Goal: Task Accomplishment & Management: Manage account settings

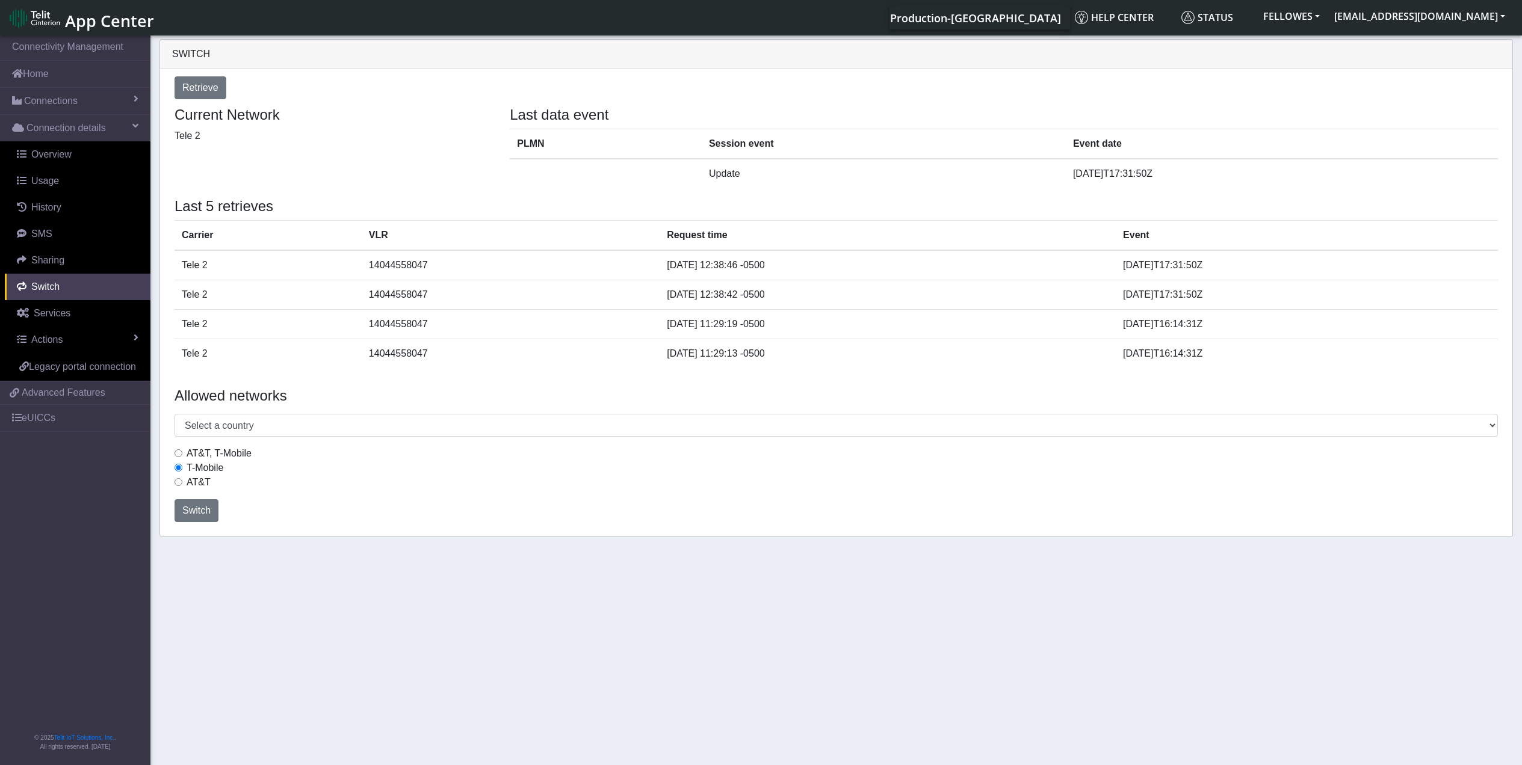
select select "[GEOGRAPHIC_DATA]"
click at [65, 102] on span "Connections" at bounding box center [51, 101] width 54 height 14
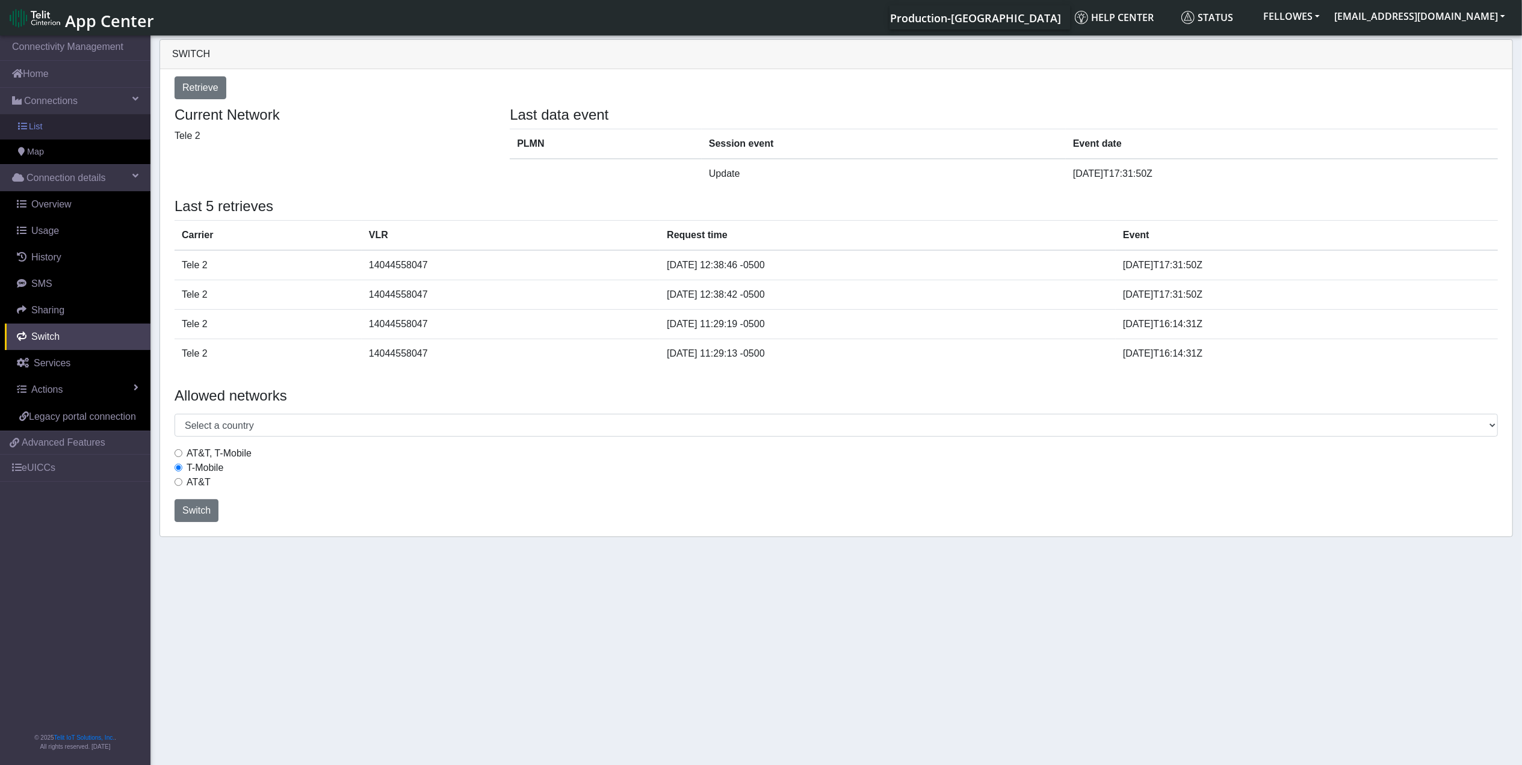
click at [77, 135] on link "List" at bounding box center [75, 126] width 150 height 25
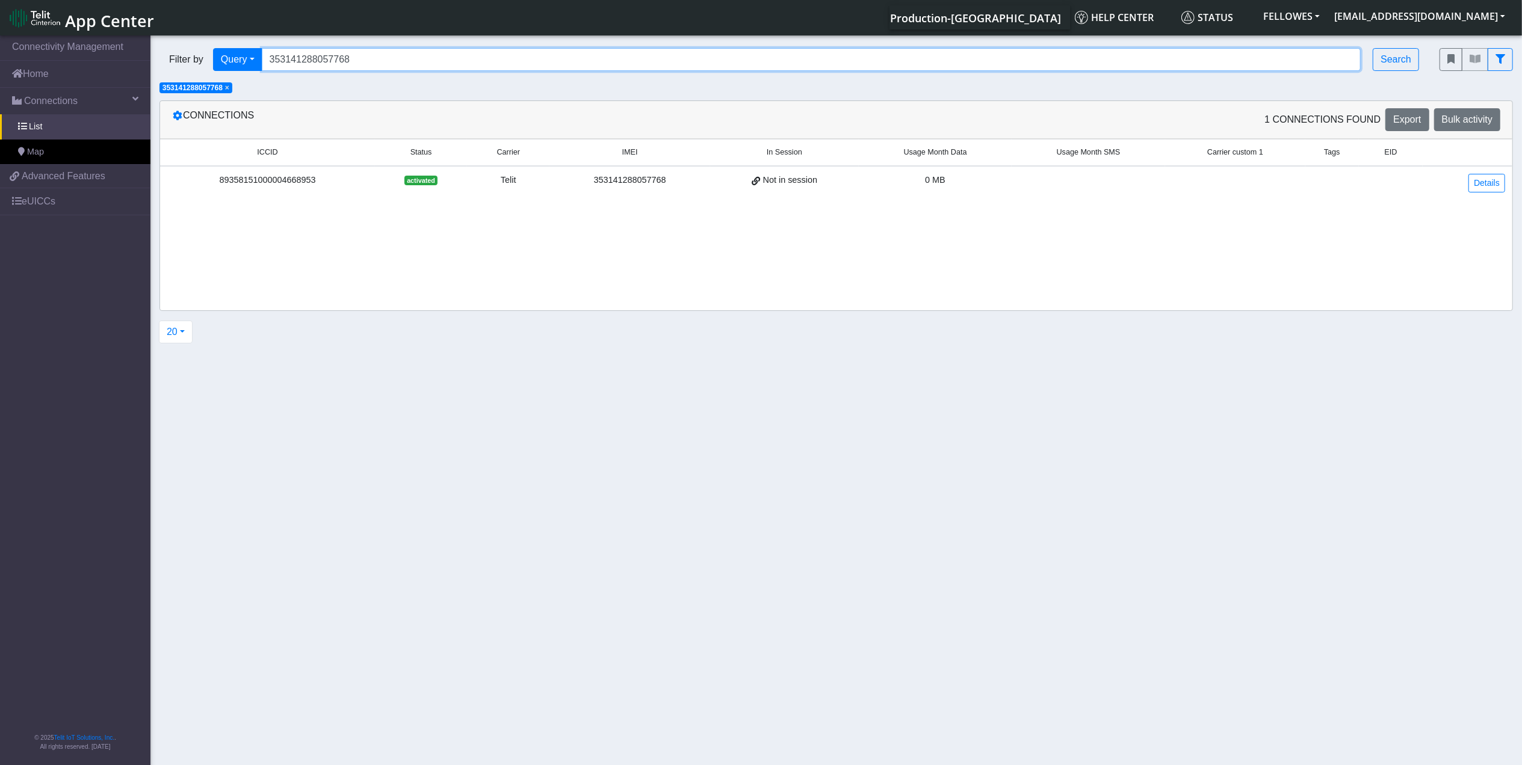
click at [451, 59] on input "353141288057768" at bounding box center [811, 59] width 1099 height 23
click at [452, 59] on input "353141288057768" at bounding box center [811, 59] width 1099 height 23
paste input "89358151000011669499"
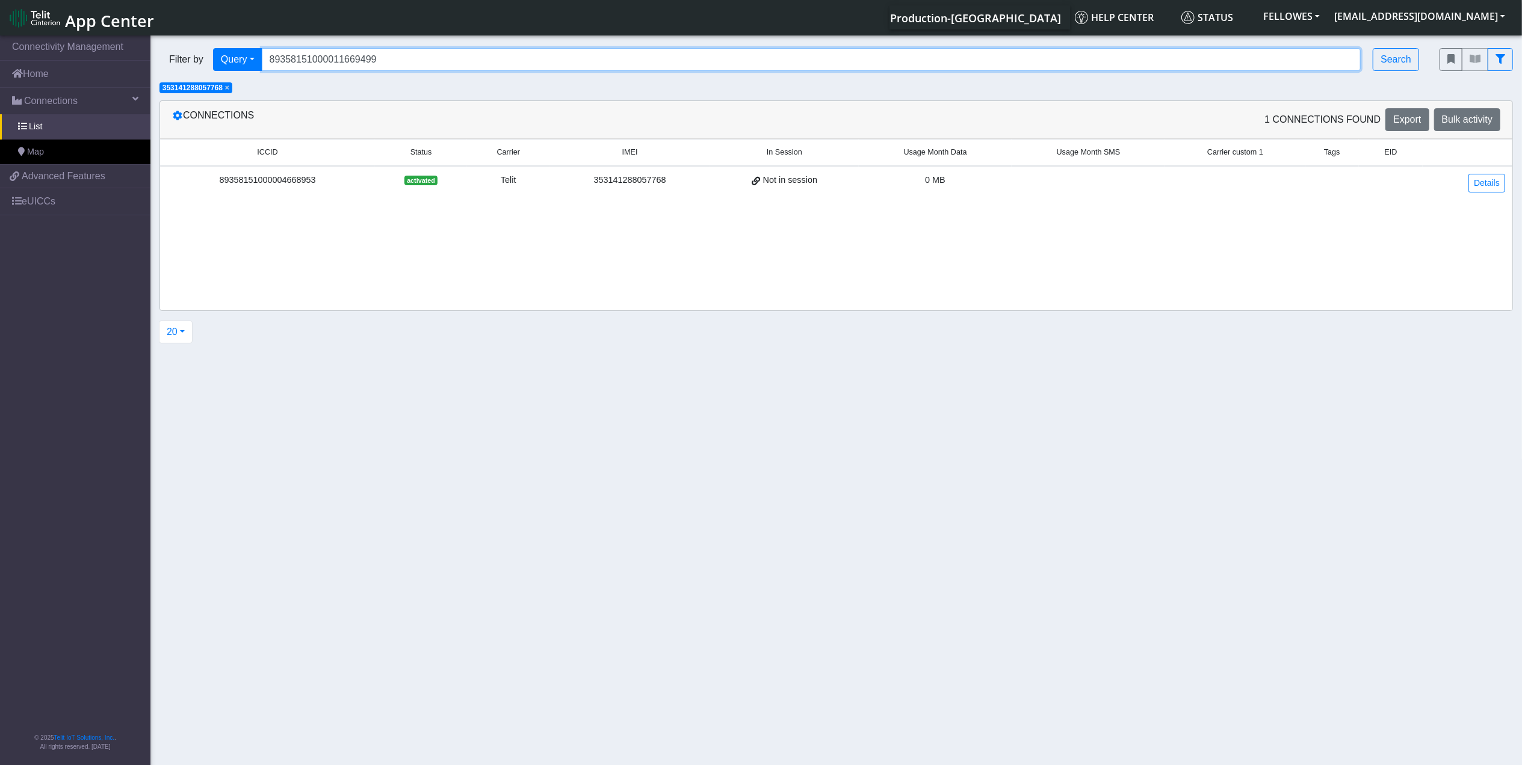
type input "89358151000011669499"
click at [227, 89] on span "×" at bounding box center [227, 88] width 4 height 8
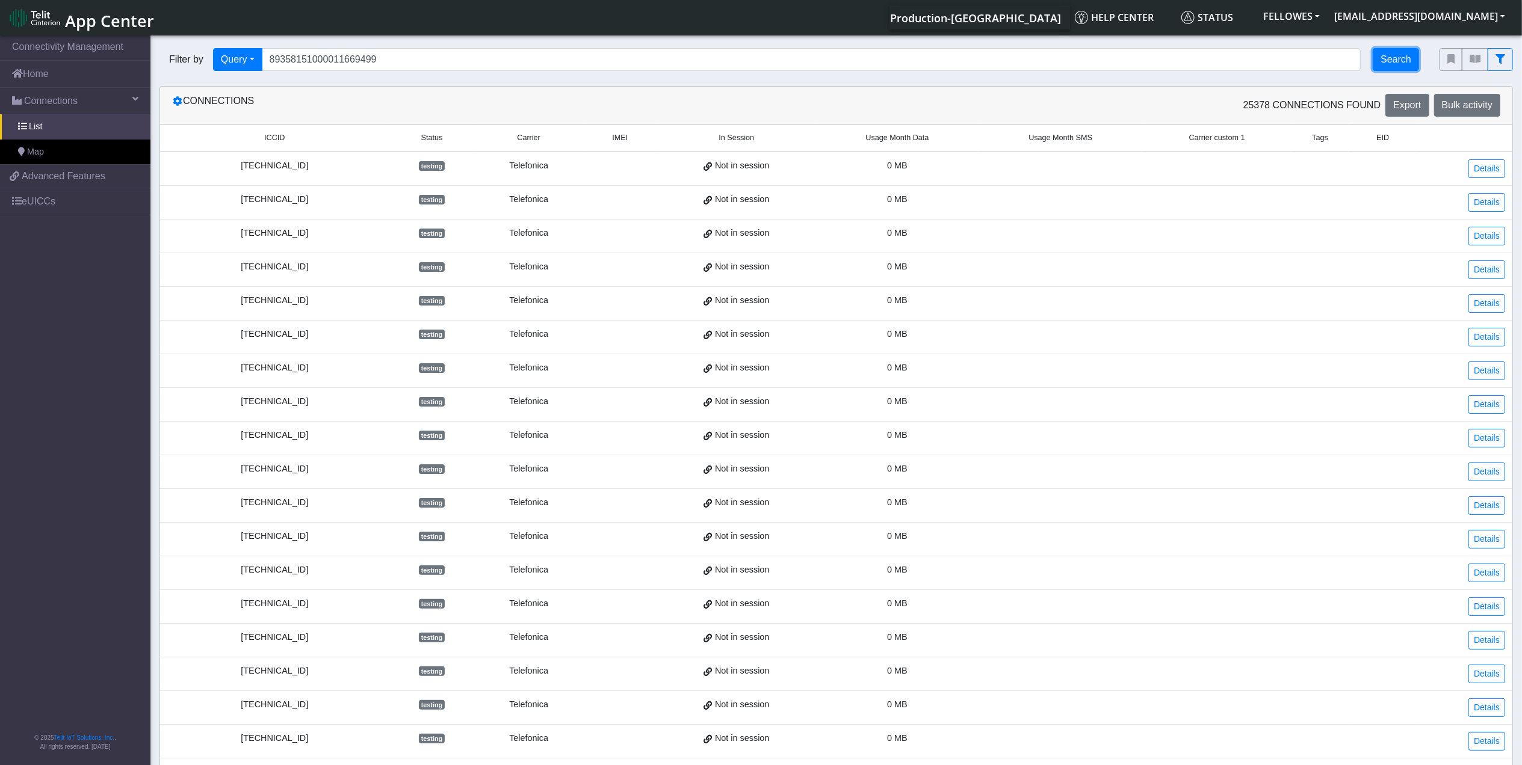
drag, startPoint x: 1387, startPoint y: 49, endPoint x: 1391, endPoint y: 57, distance: 8.9
click at [1387, 48] on button "Search" at bounding box center [1395, 59] width 46 height 23
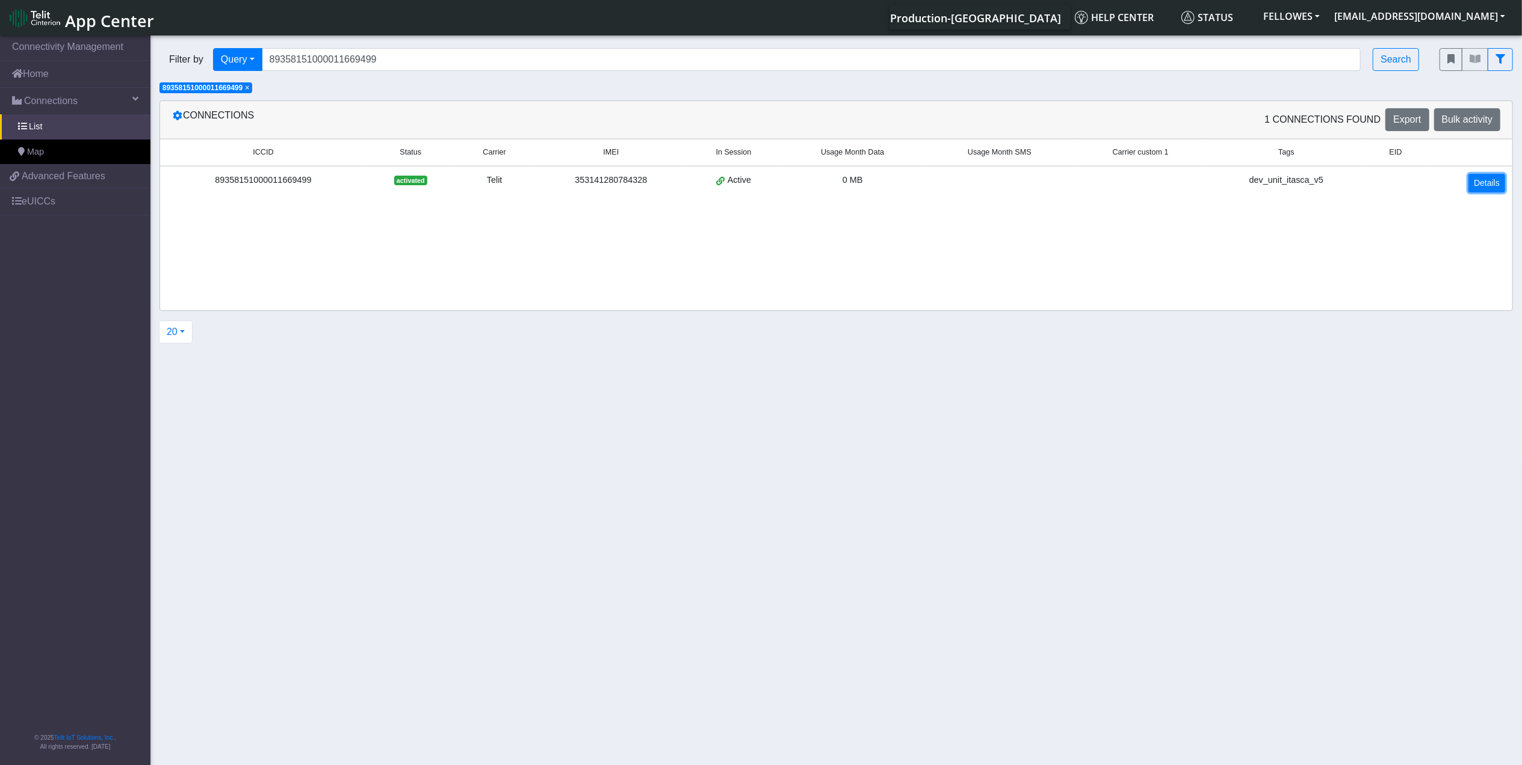
click at [1498, 174] on link "Details" at bounding box center [1486, 183] width 37 height 19
click at [1488, 177] on link "Details" at bounding box center [1486, 183] width 37 height 19
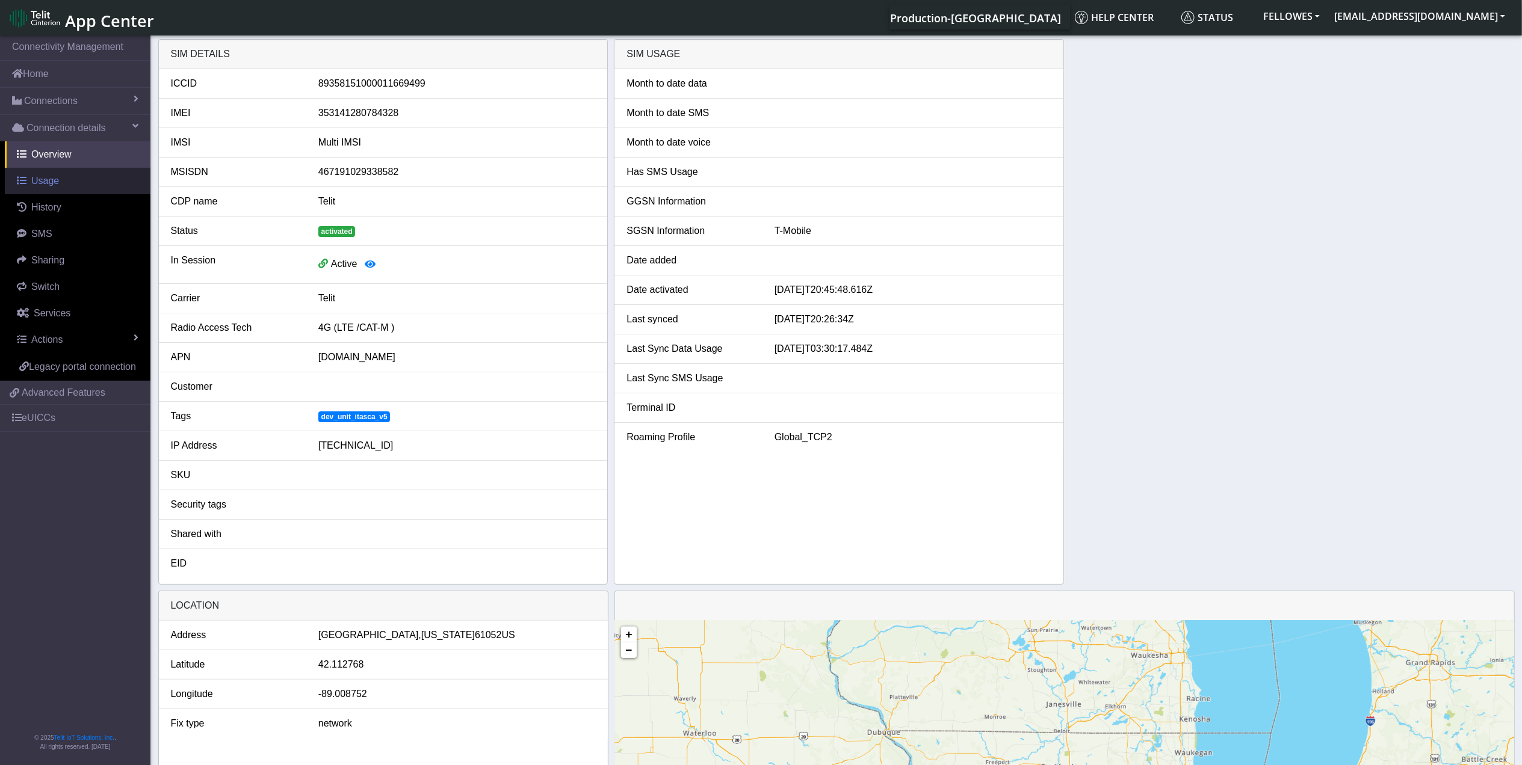
click at [49, 176] on span "Usage" at bounding box center [45, 181] width 28 height 10
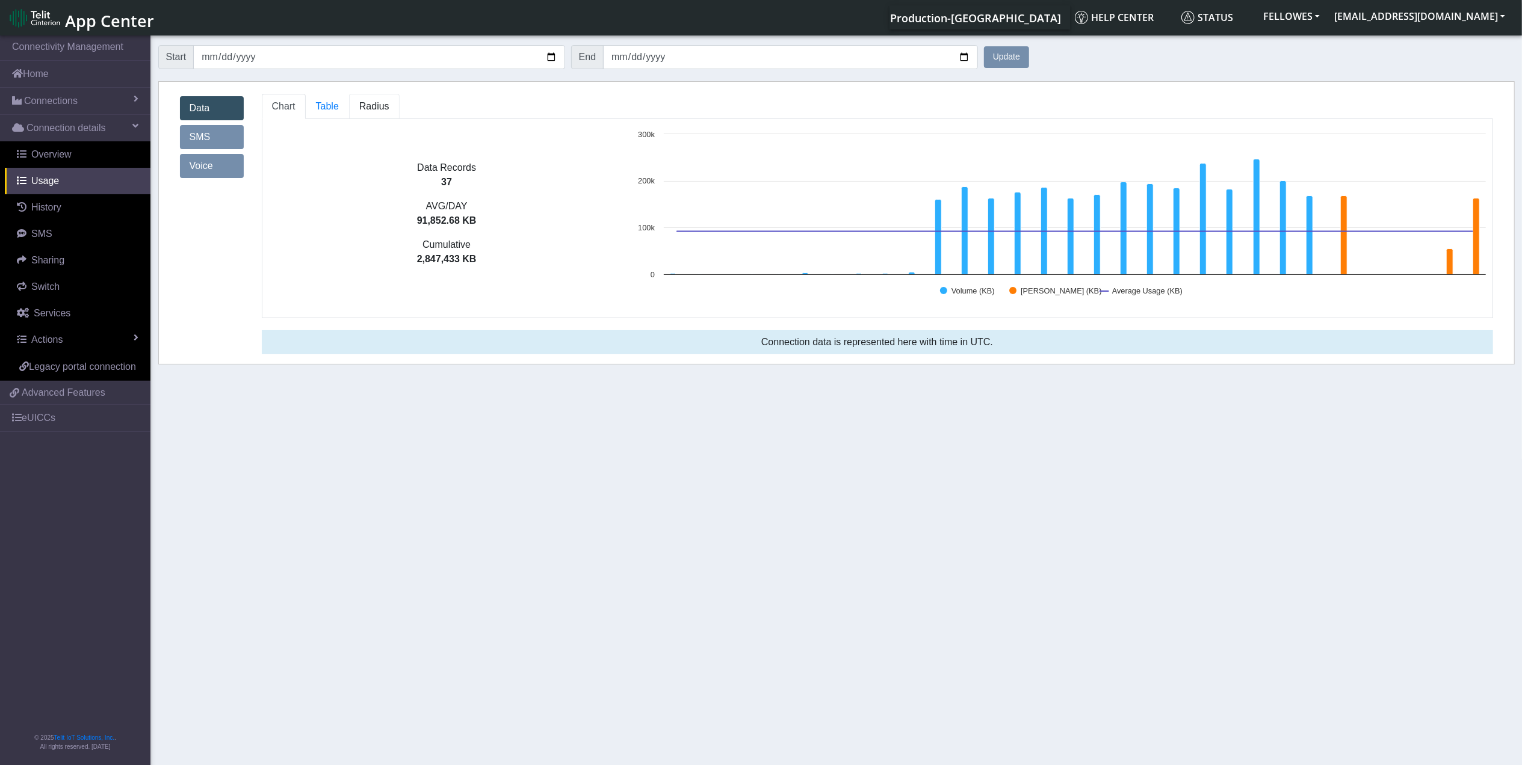
click at [378, 107] on span "Radius" at bounding box center [374, 106] width 30 height 10
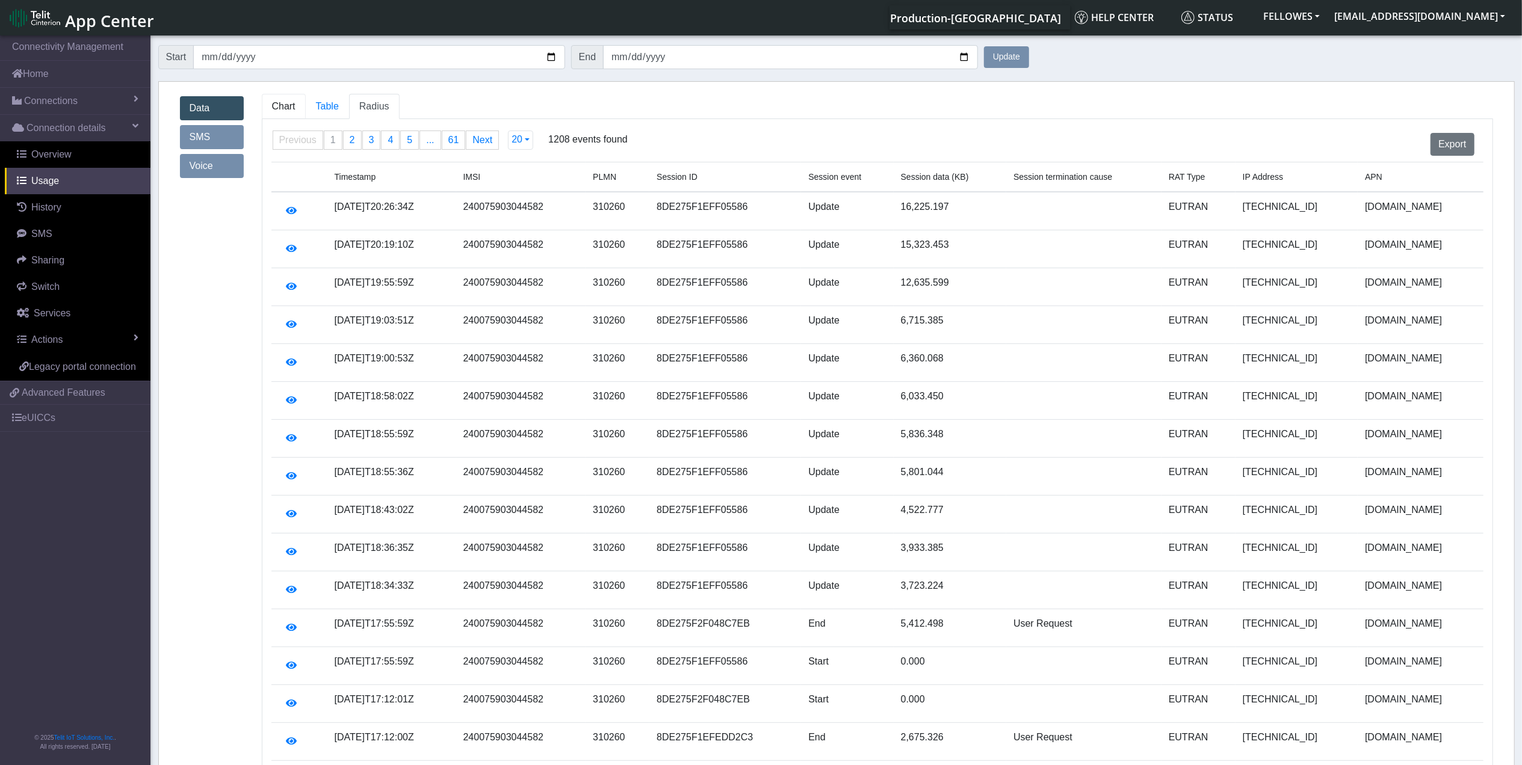
click at [292, 101] on span "Chart" at bounding box center [283, 106] width 23 height 10
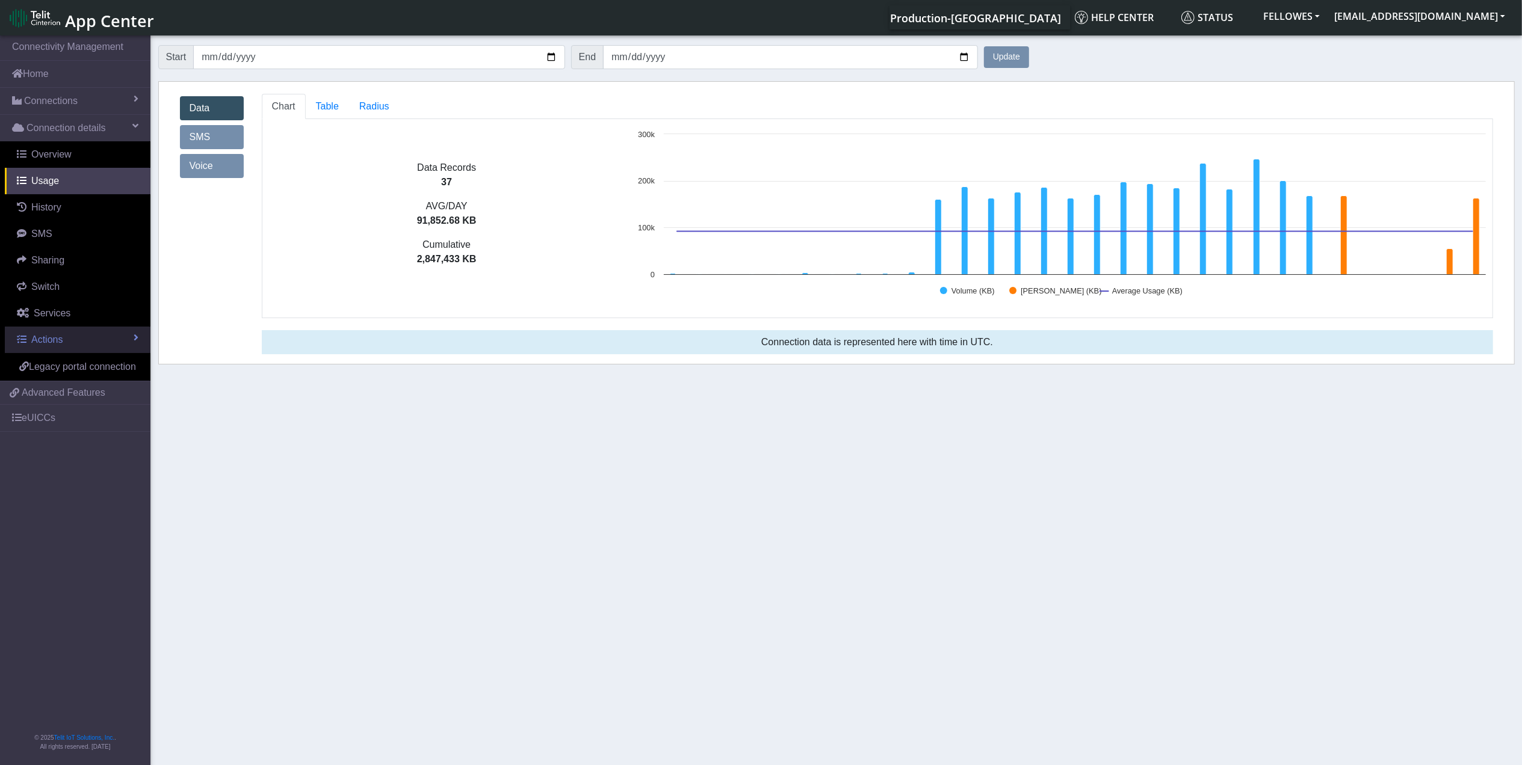
click at [82, 342] on link "Actions" at bounding box center [78, 340] width 146 height 26
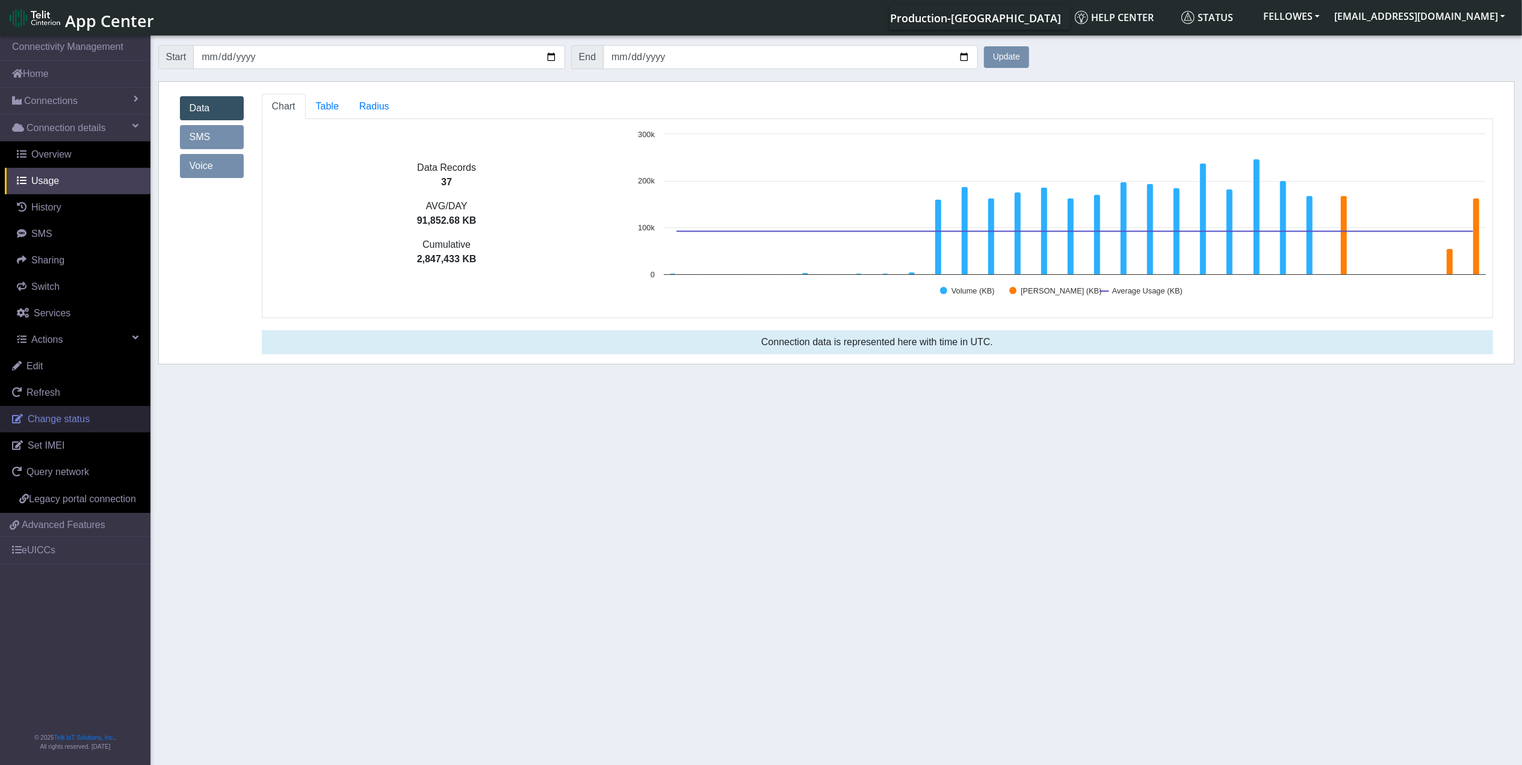
click at [82, 422] on span "Change status" at bounding box center [59, 419] width 62 height 10
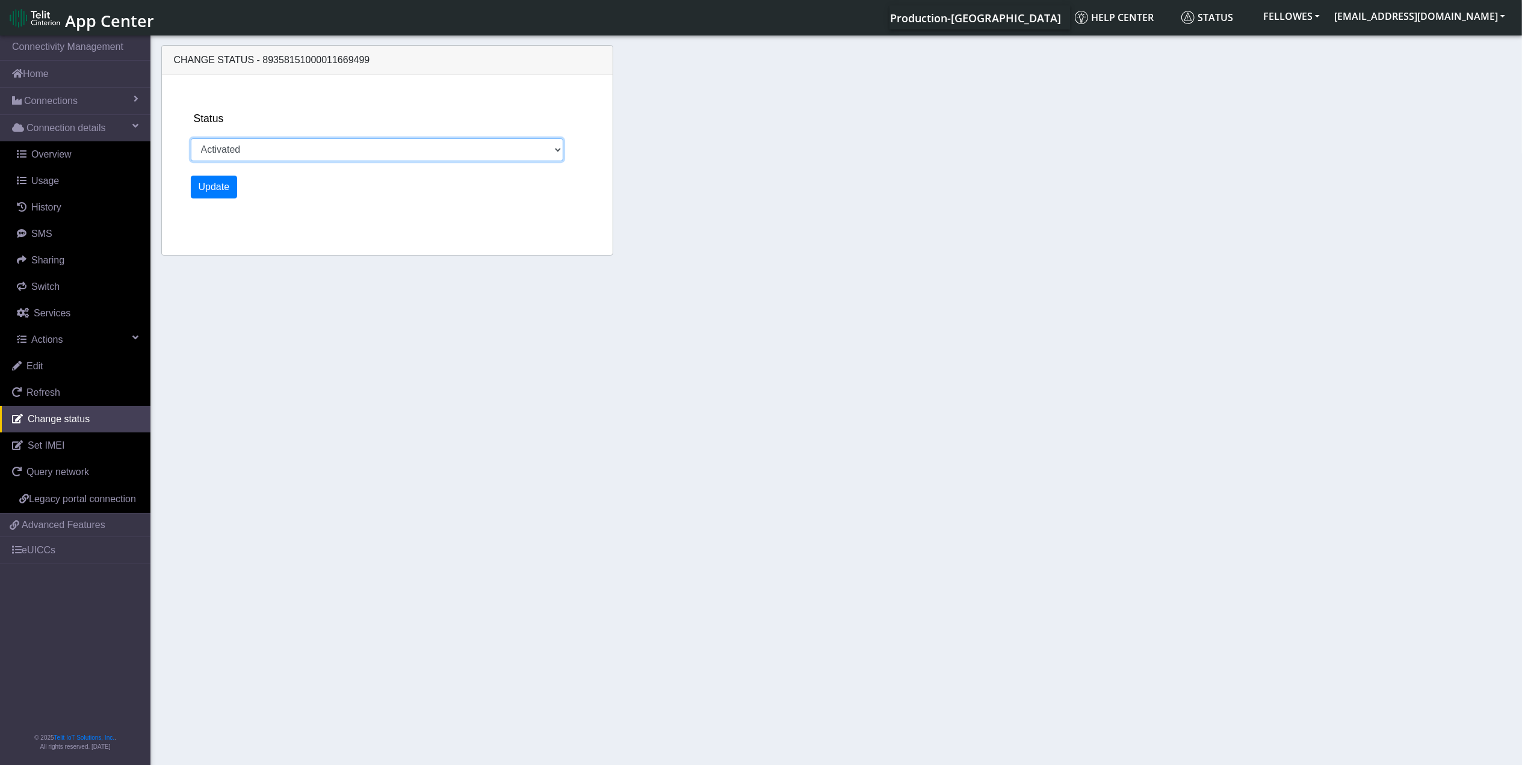
click at [221, 150] on select "Activated Deactivated" at bounding box center [377, 149] width 373 height 23
select select "deactivated"
click at [191, 138] on select "Activated Deactivated" at bounding box center [377, 149] width 373 height 23
click at [232, 177] on button "Update" at bounding box center [214, 187] width 47 height 23
